Goal: Ask a question

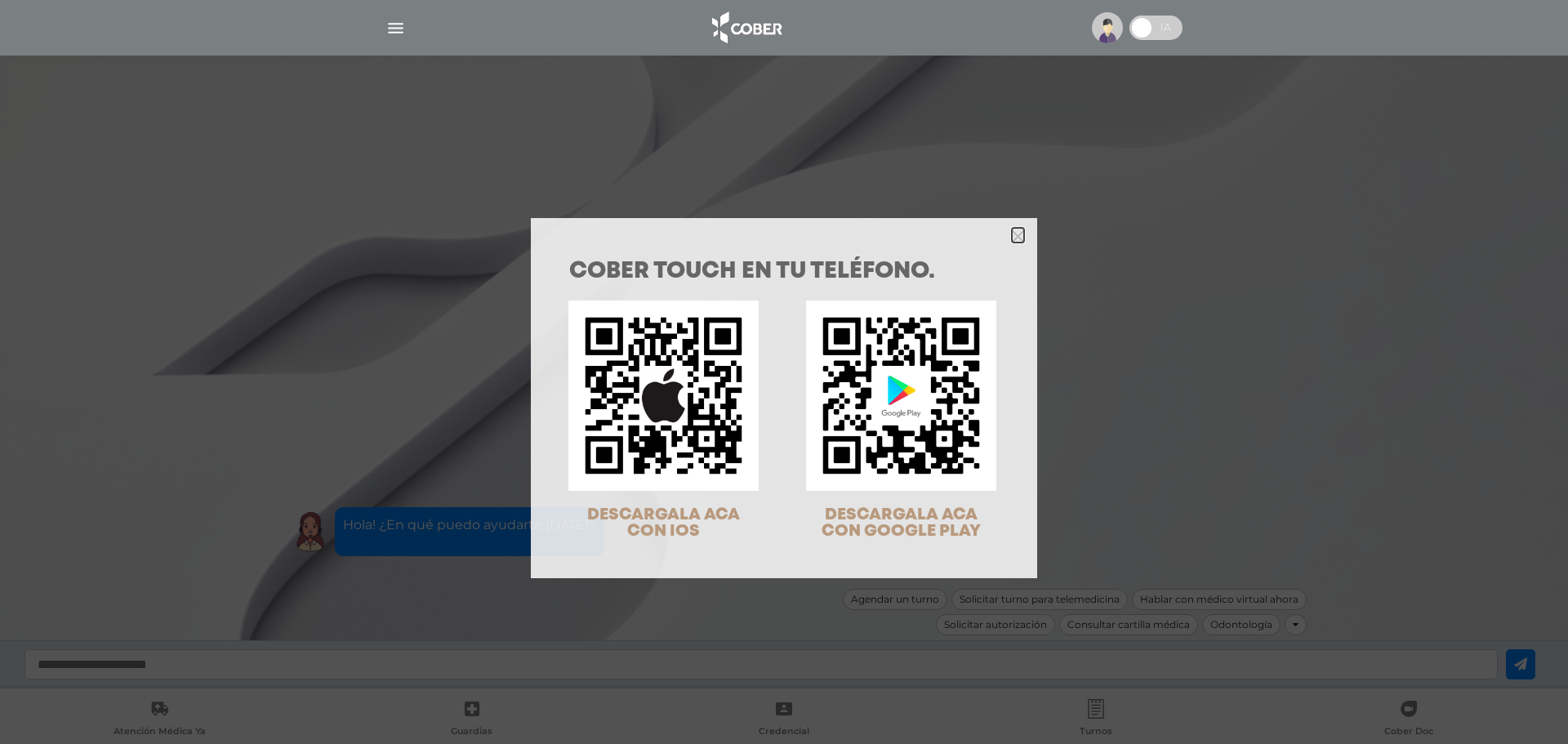
click at [1015, 235] on icon "Close" at bounding box center [1017, 236] width 12 height 12
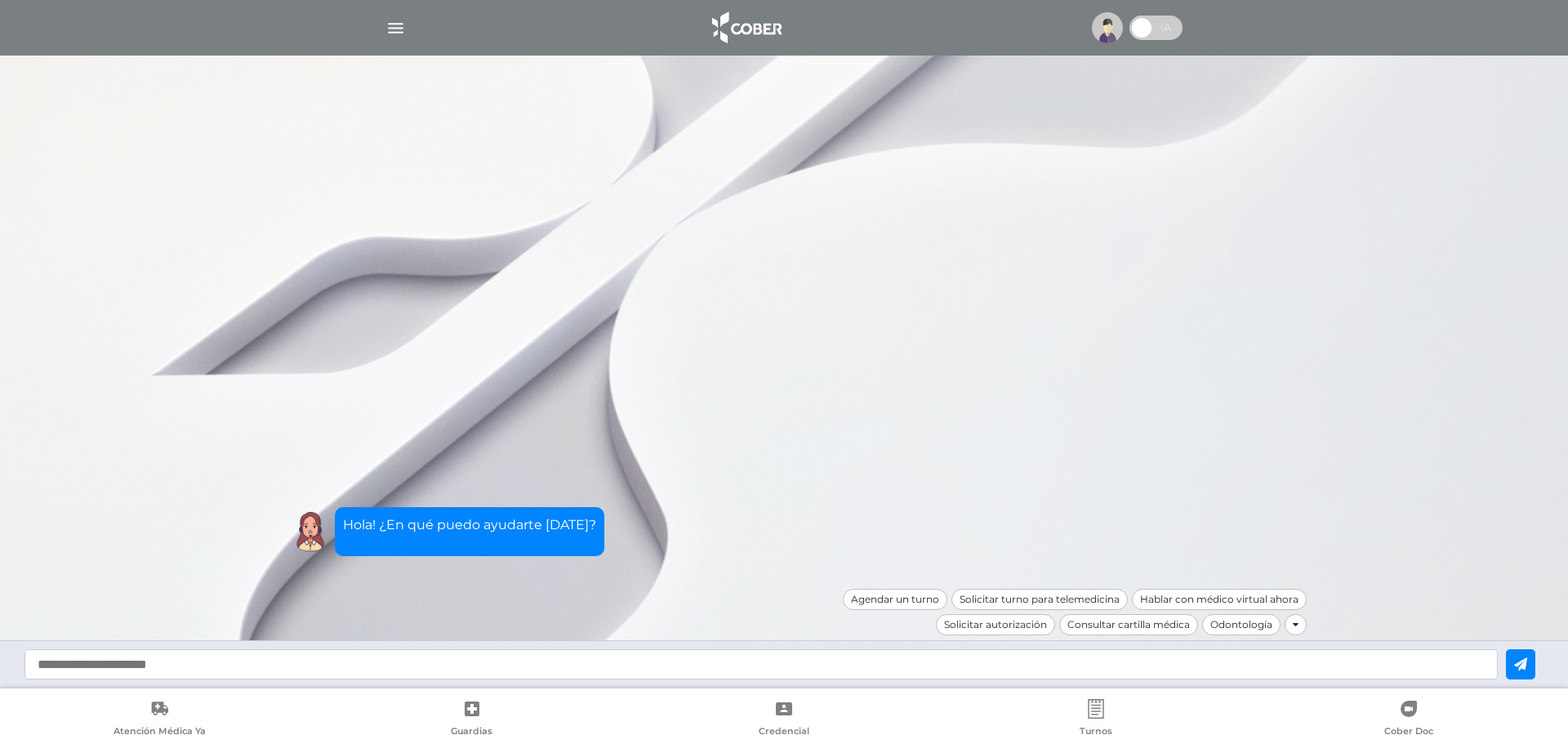
click at [348, 657] on input "text" at bounding box center [762, 665] width 1473 height 30
click at [402, 25] on img "button" at bounding box center [396, 28] width 20 height 20
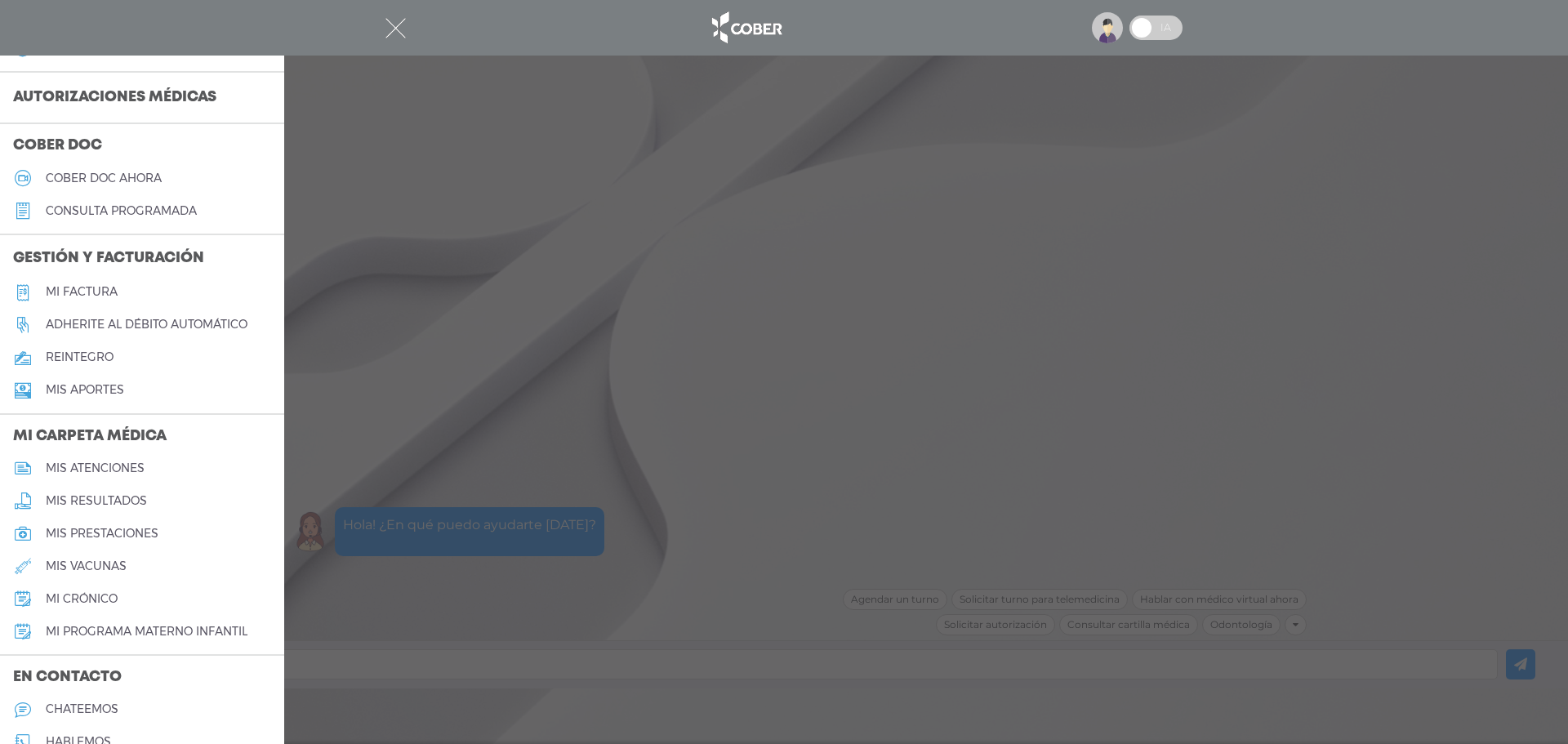
scroll to position [516, 0]
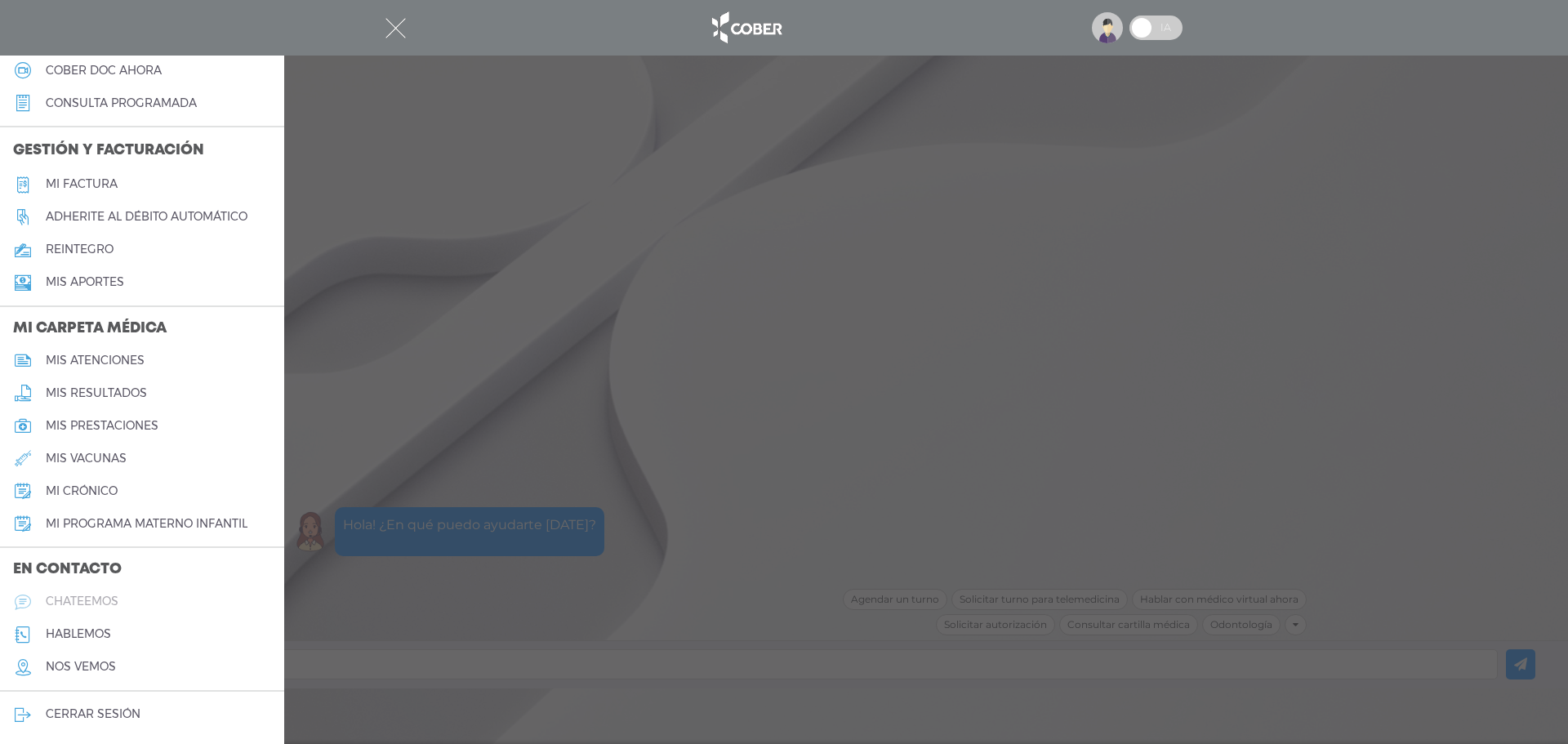
click at [83, 595] on h5 "chateemos" at bounding box center [82, 602] width 73 height 14
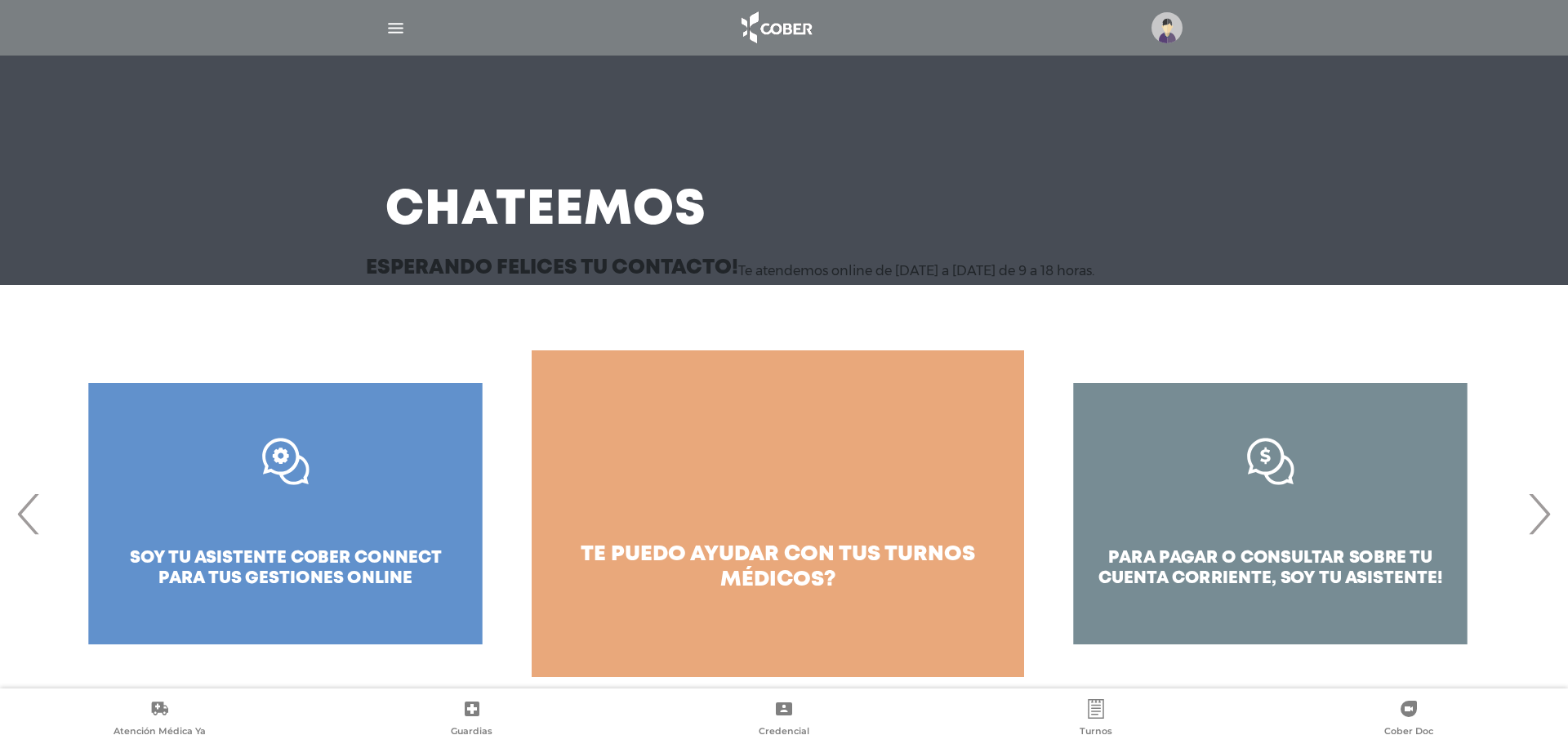
click at [1269, 472] on div "para pagar o consultar sobre tu cuenta corriente, soy tu asistente!" at bounding box center [1270, 514] width 493 height 327
click at [1259, 453] on div "para pagar o consultar sobre tu cuenta corriente, soy tu asistente!" at bounding box center [1270, 514] width 493 height 327
click at [1285, 466] on div "para pagar o consultar sobre tu cuenta corriente, soy tu asistente!" at bounding box center [1270, 514] width 493 height 327
click at [1283, 467] on div "para pagar o consultar sobre tu cuenta corriente, soy tu asistente!" at bounding box center [1270, 514] width 493 height 327
click at [1261, 556] on div "para pagar o consultar sobre tu cuenta corriente, soy tu asistente!" at bounding box center [1270, 514] width 493 height 327
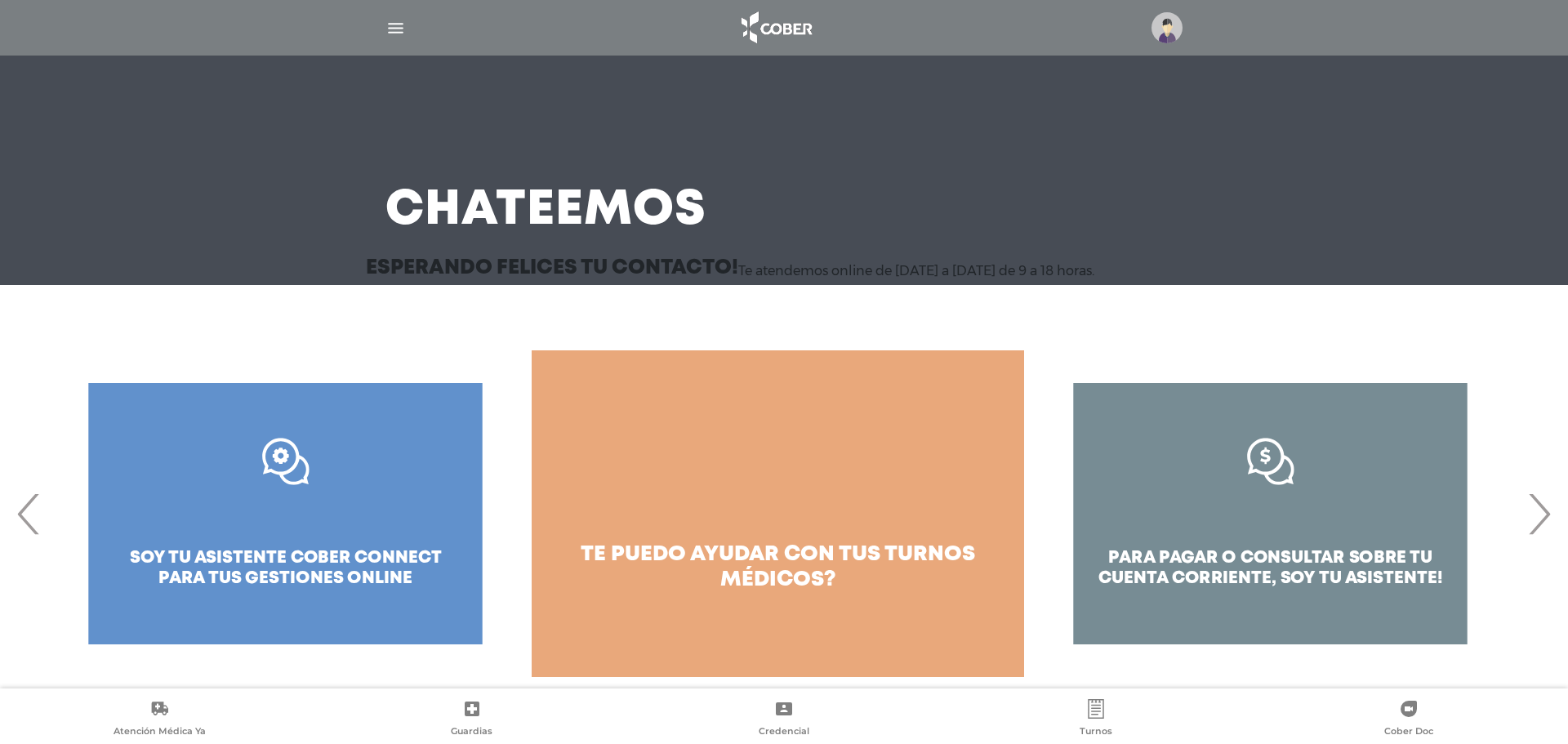
click at [1280, 579] on div "para pagar o consultar sobre tu cuenta corriente, soy tu asistente!" at bounding box center [1270, 514] width 493 height 327
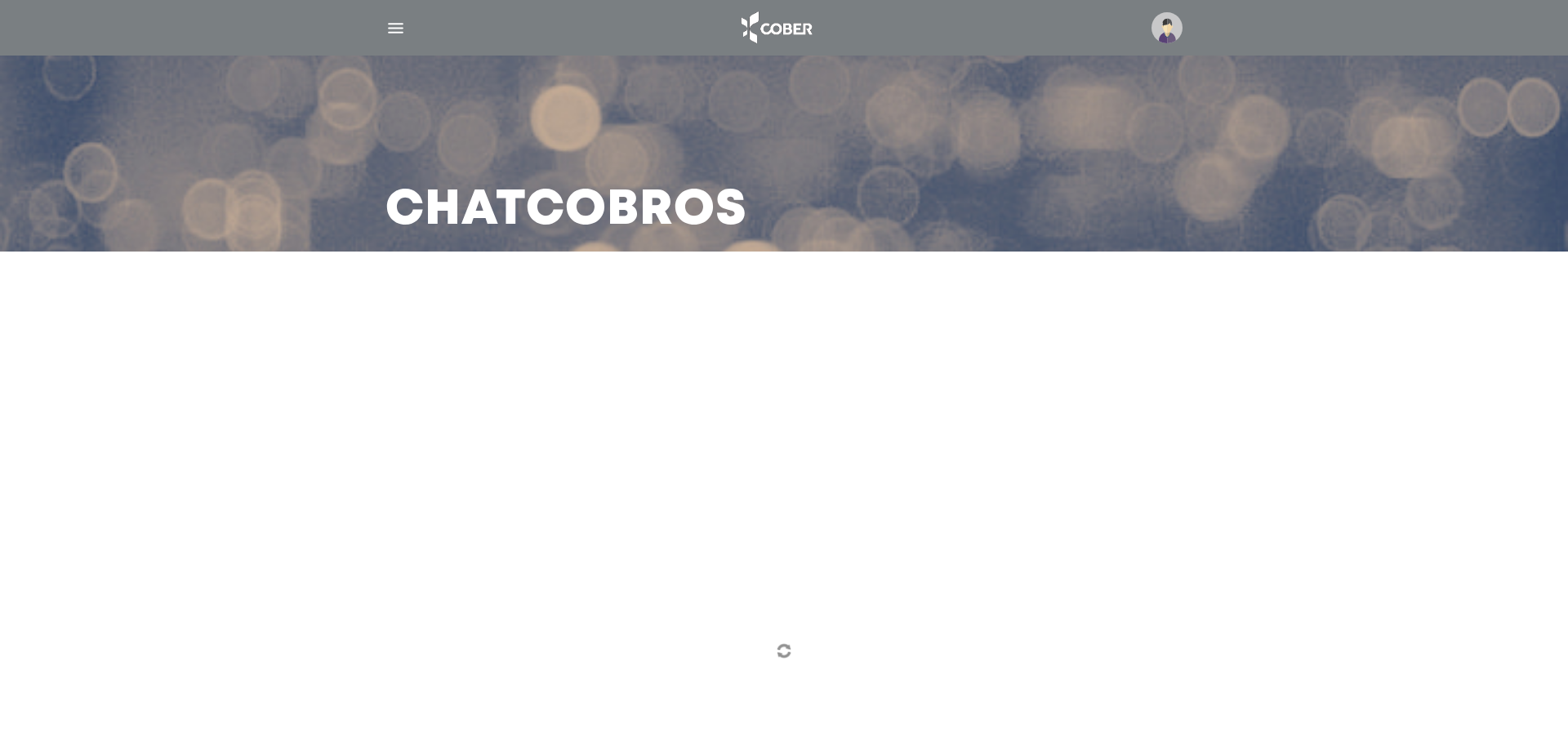
click at [781, 648] on img at bounding box center [784, 651] width 16 height 16
